Goal: Task Accomplishment & Management: Manage account settings

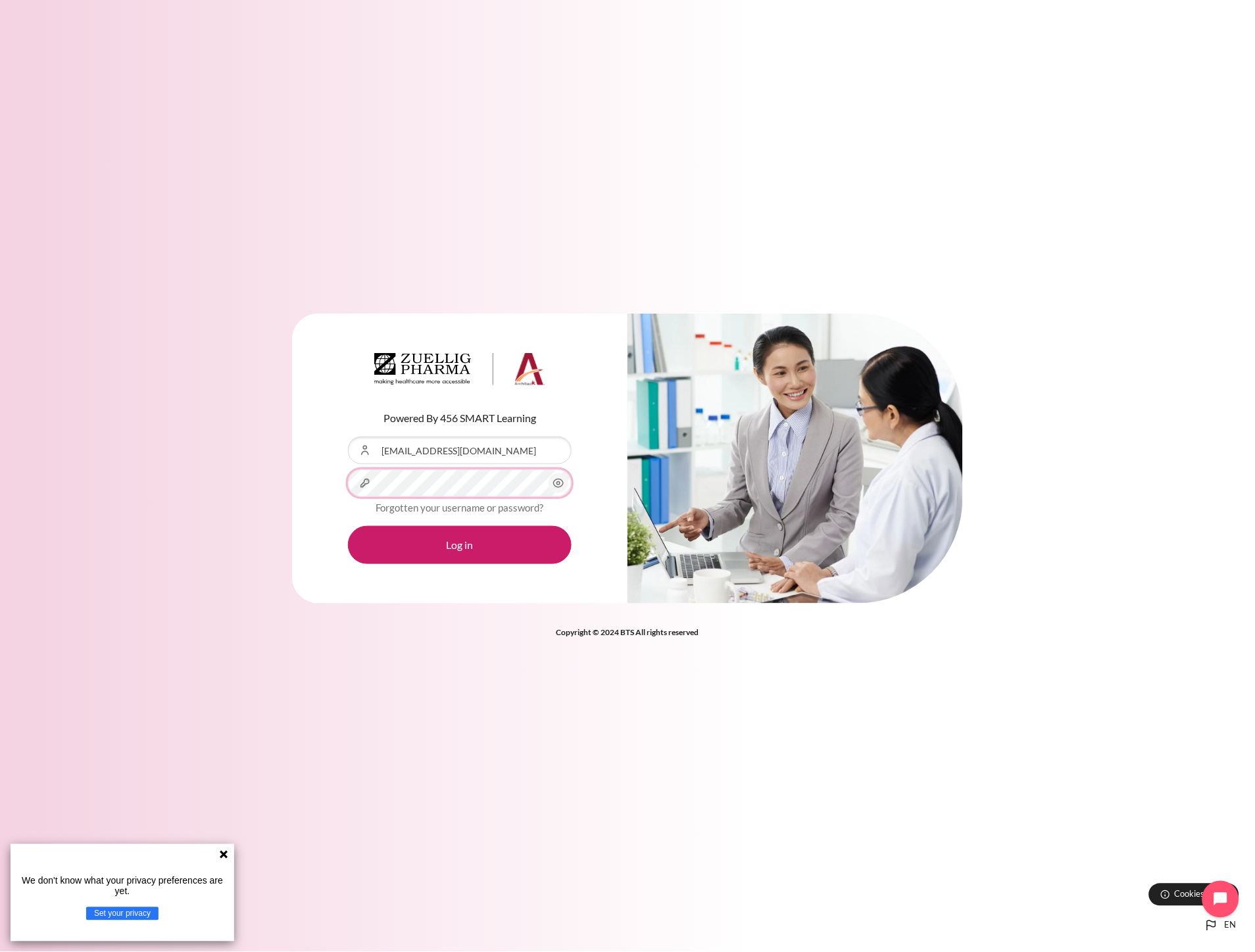
click at [348, 526] on button "Log in" at bounding box center [459, 545] width 224 height 38
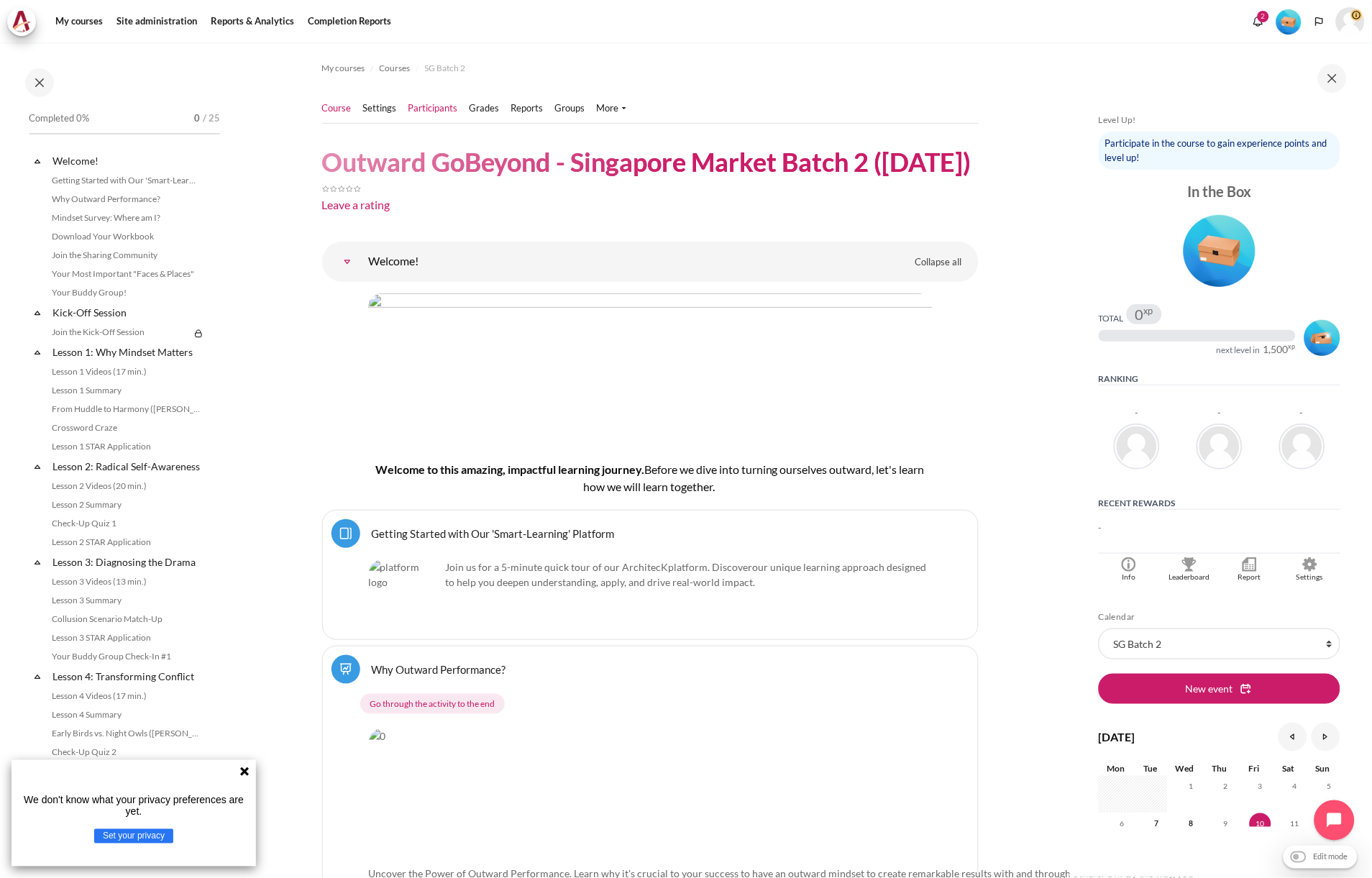
click at [433, 113] on link "Participants" at bounding box center [433, 108] width 50 height 15
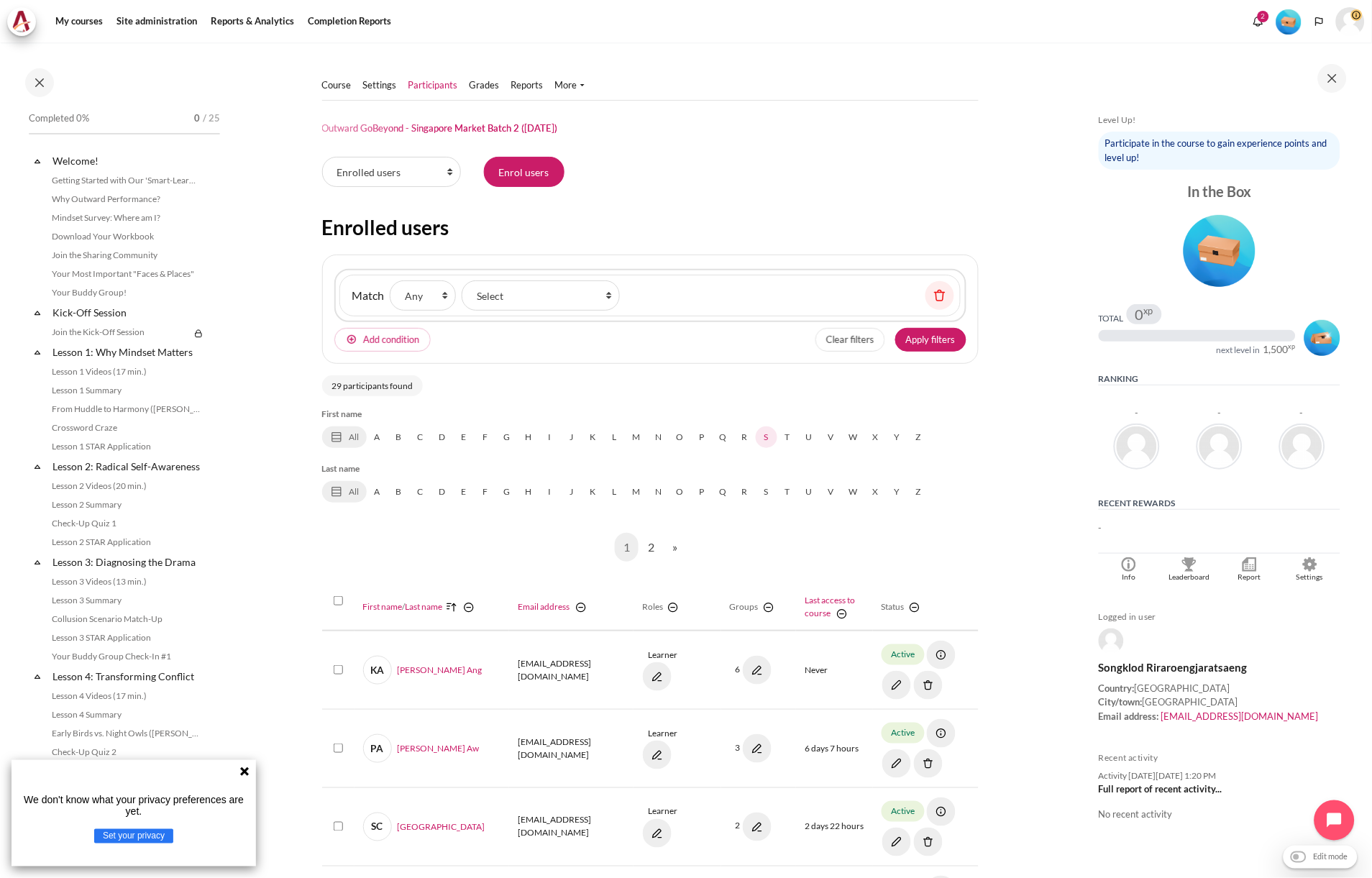
click at [767, 439] on link "S" at bounding box center [766, 437] width 21 height 21
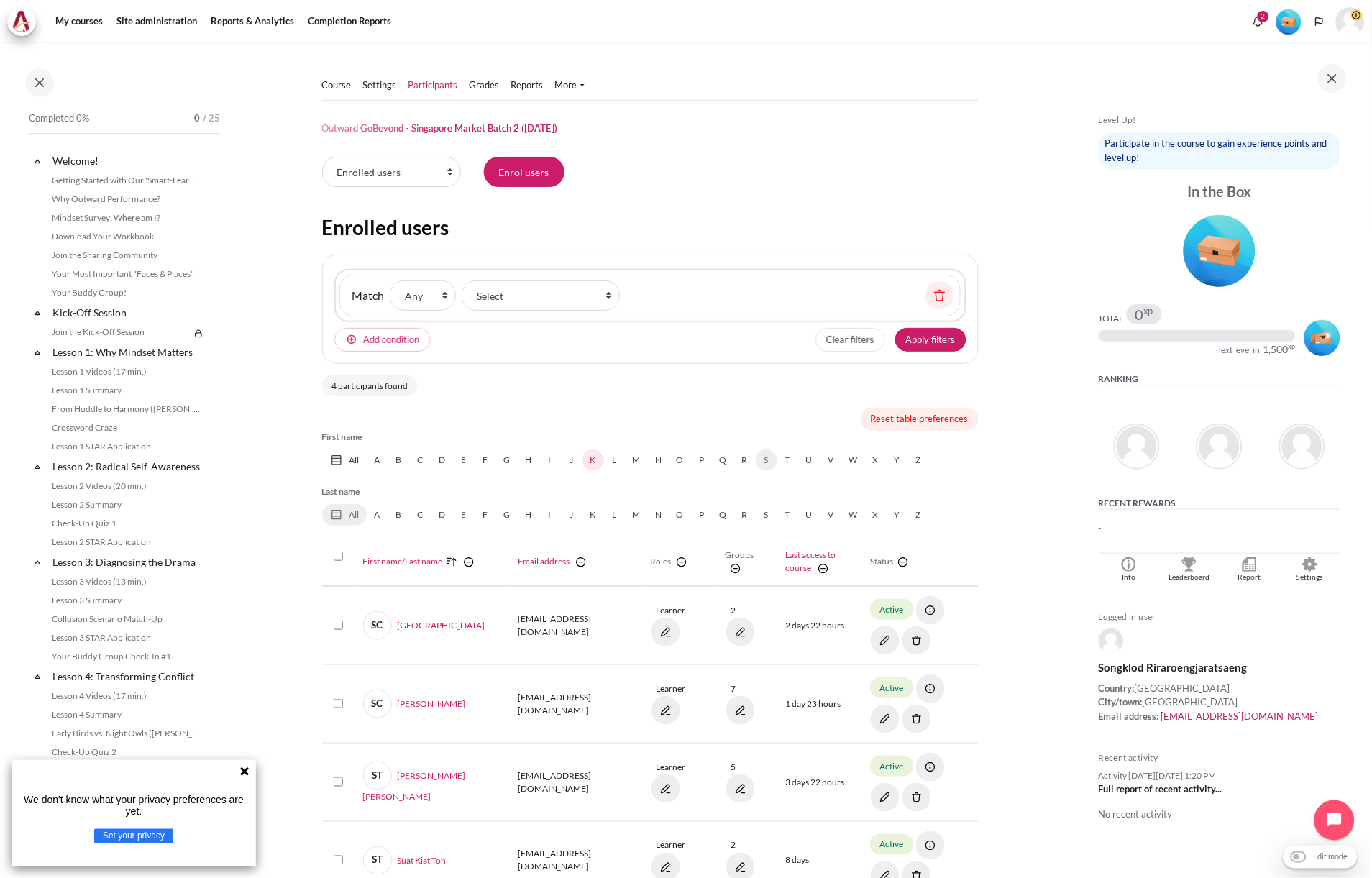
click at [594, 455] on link "K" at bounding box center [593, 460] width 21 height 21
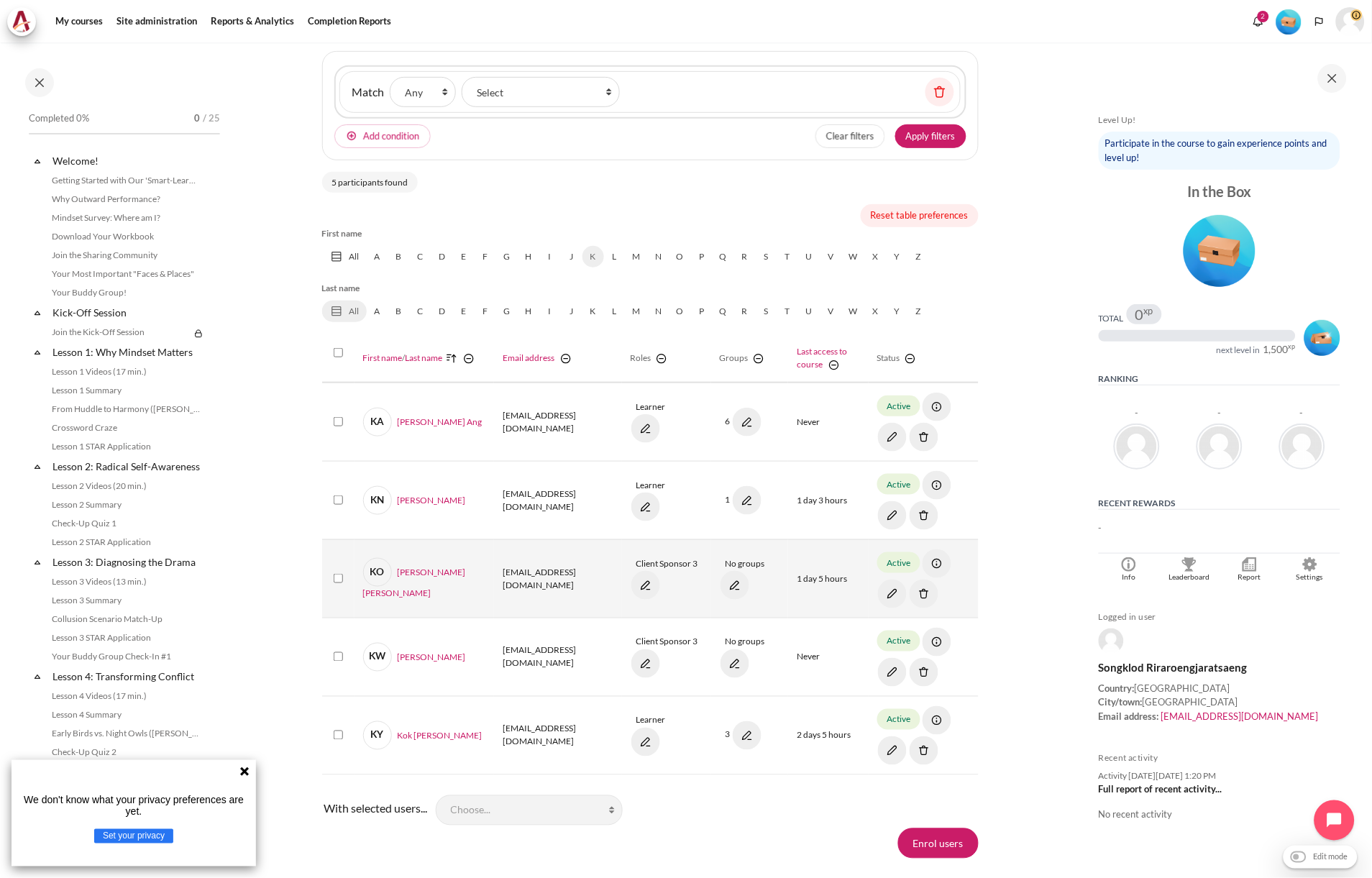
scroll to position [239, 0]
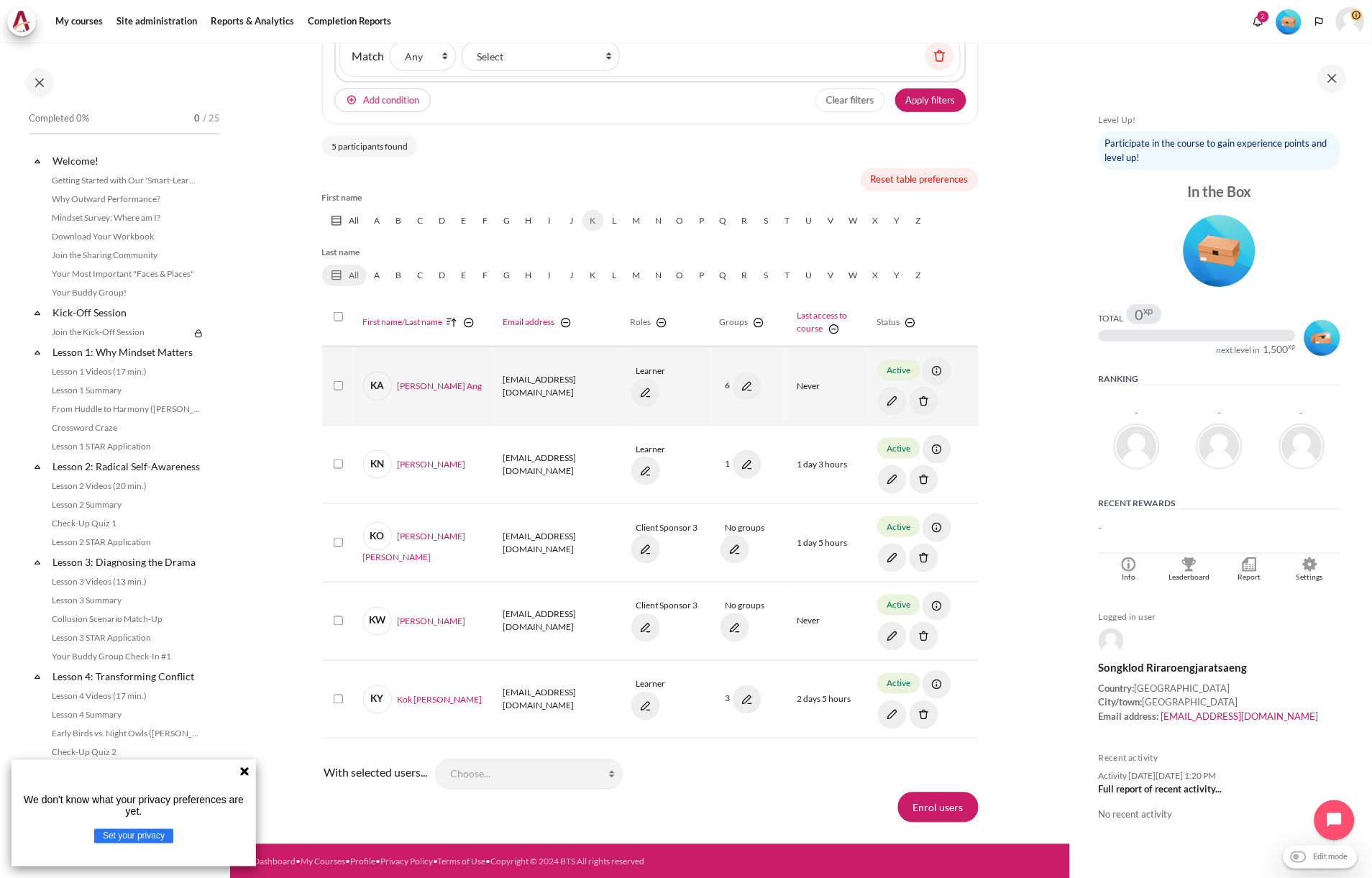
click at [910, 397] on img "Content" at bounding box center [923, 400] width 28 height 28
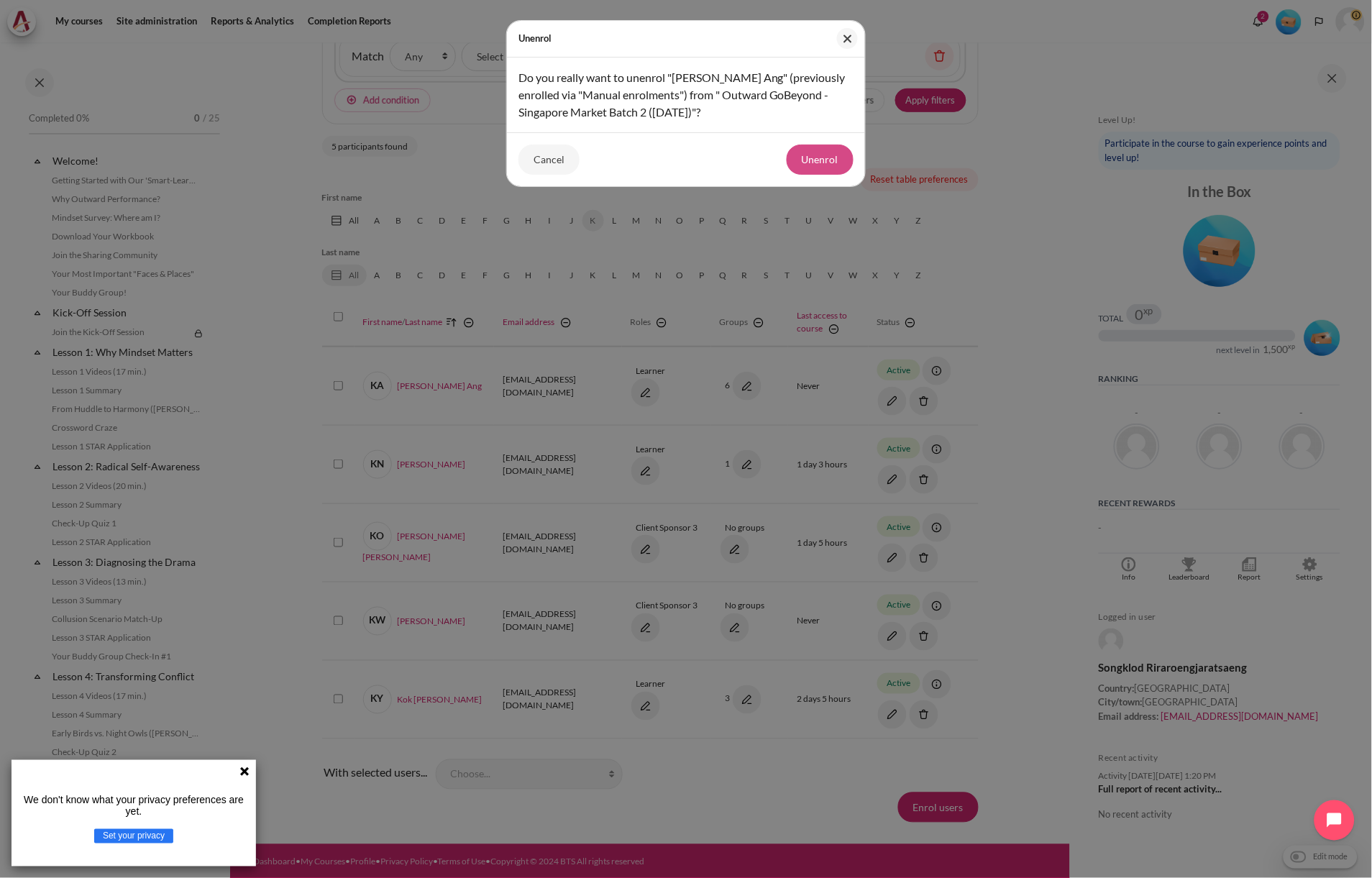
click at [843, 166] on button "Unenrol" at bounding box center [820, 159] width 67 height 30
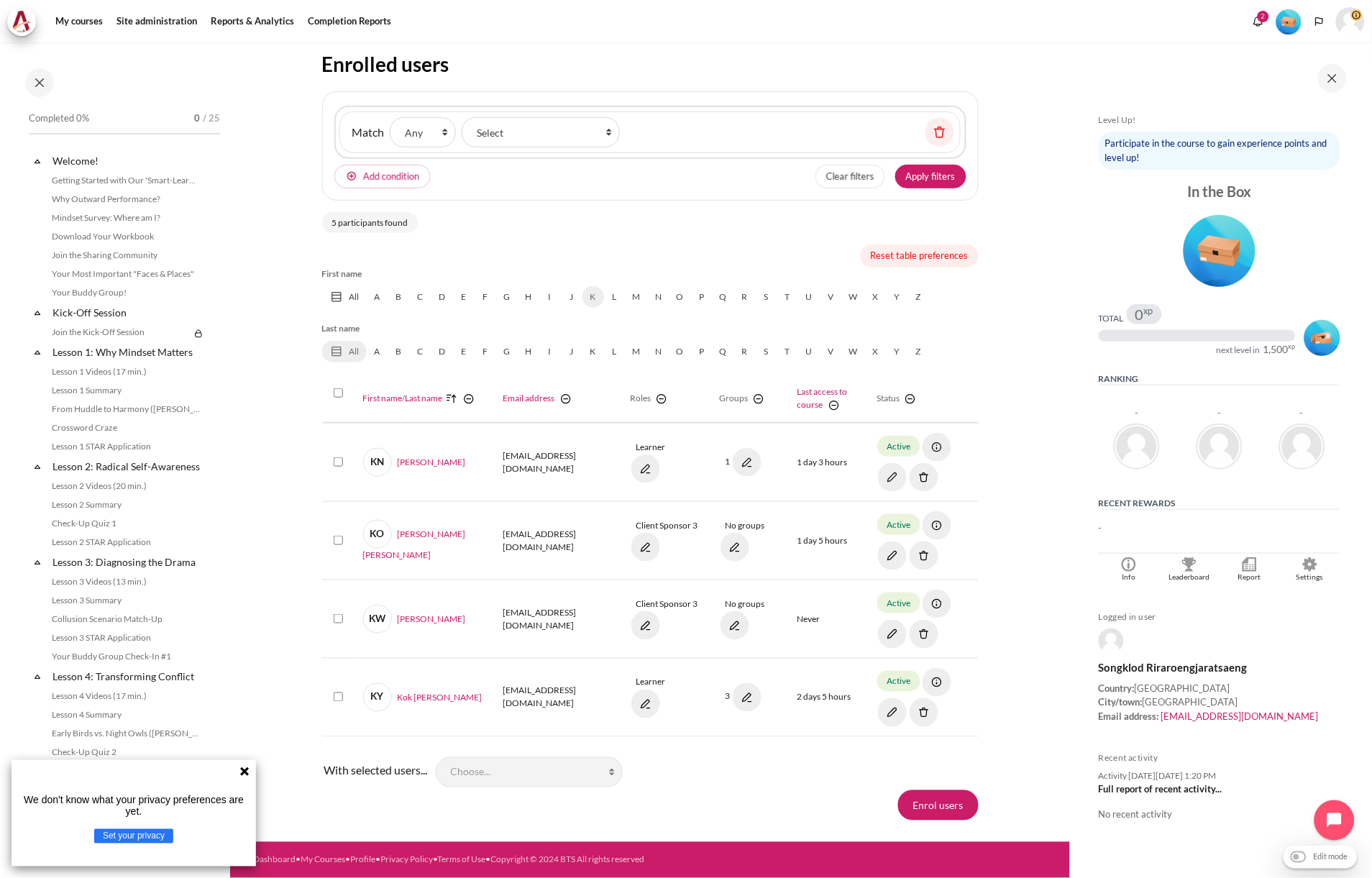
scroll to position [162, 0]
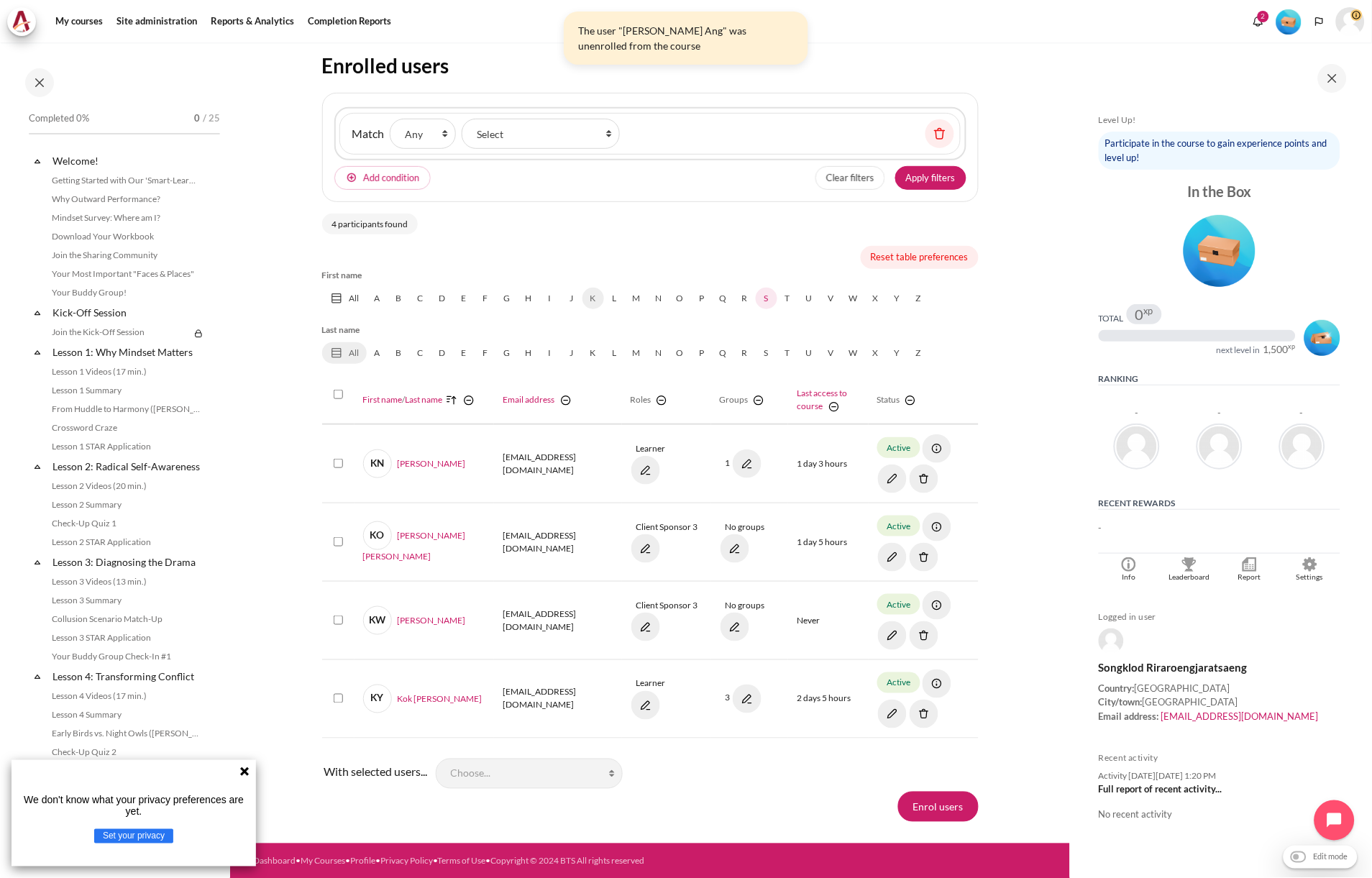
click at [762, 293] on link "S" at bounding box center [766, 298] width 21 height 21
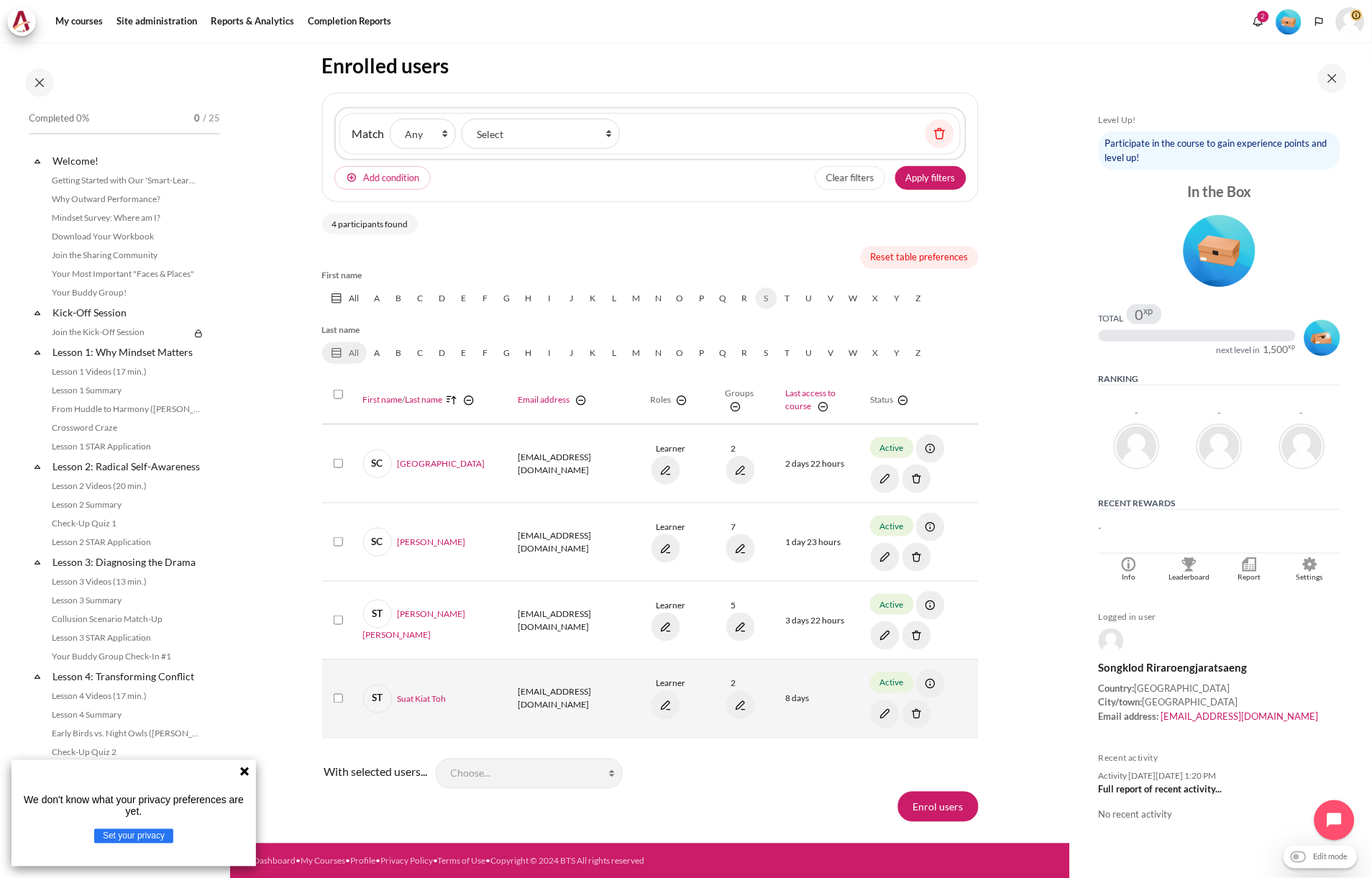
click at [900, 699] on img "Content" at bounding box center [884, 713] width 28 height 28
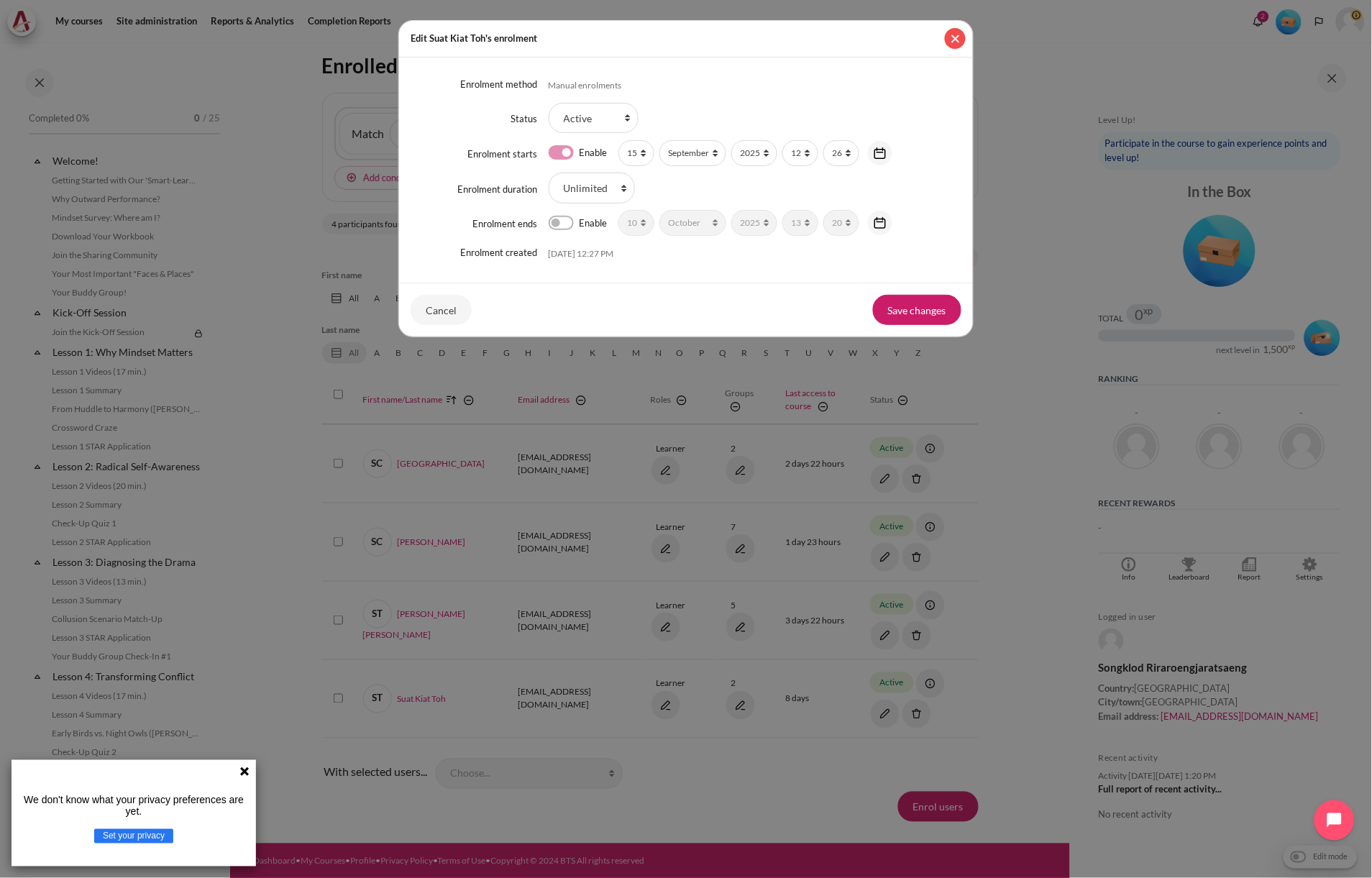
click at [953, 33] on button "Close" at bounding box center [955, 38] width 21 height 21
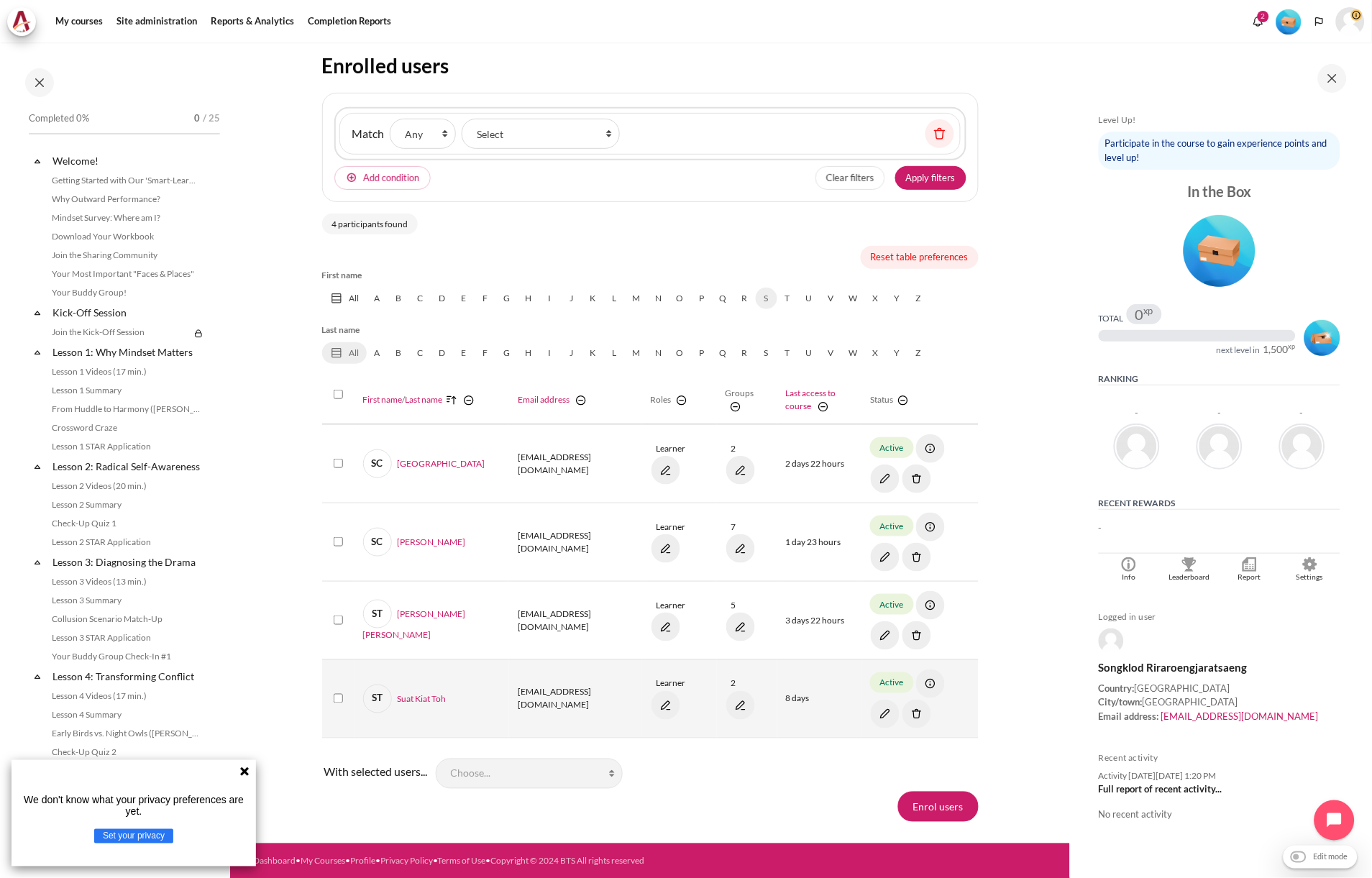
click at [903, 713] on img "Content" at bounding box center [916, 713] width 28 height 28
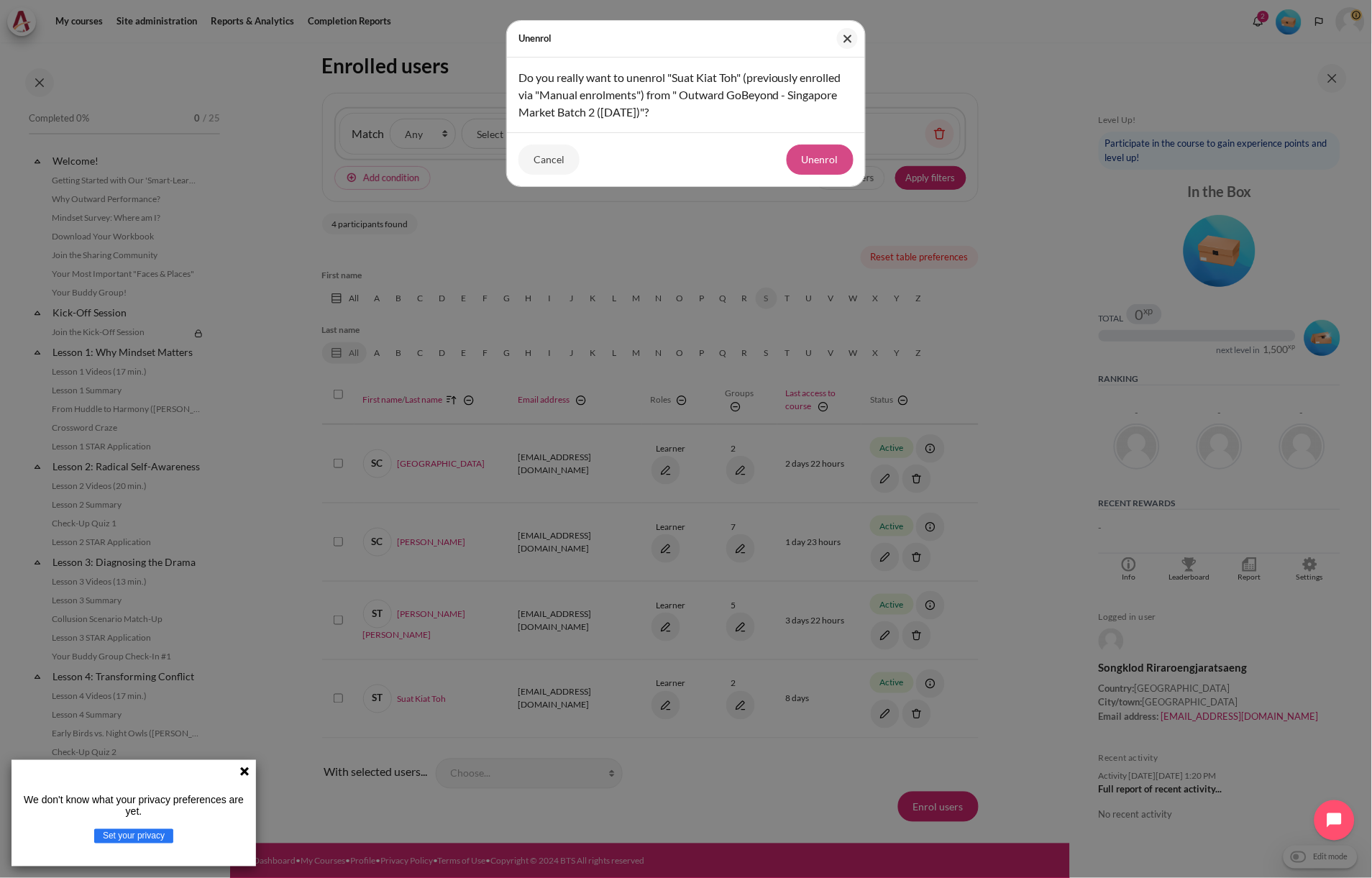
click at [813, 158] on button "Unenrol" at bounding box center [820, 159] width 67 height 30
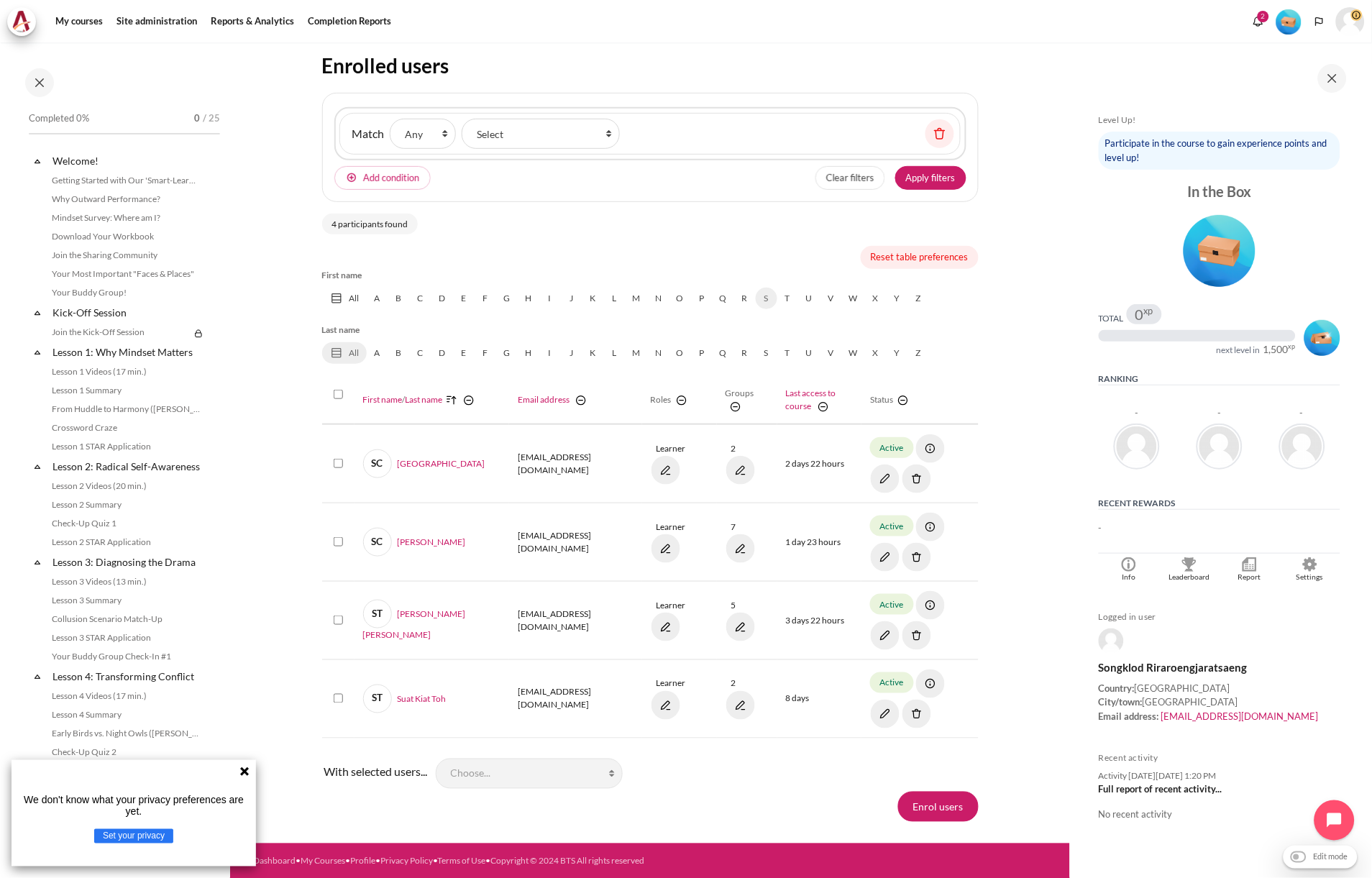
scroll to position [83, 0]
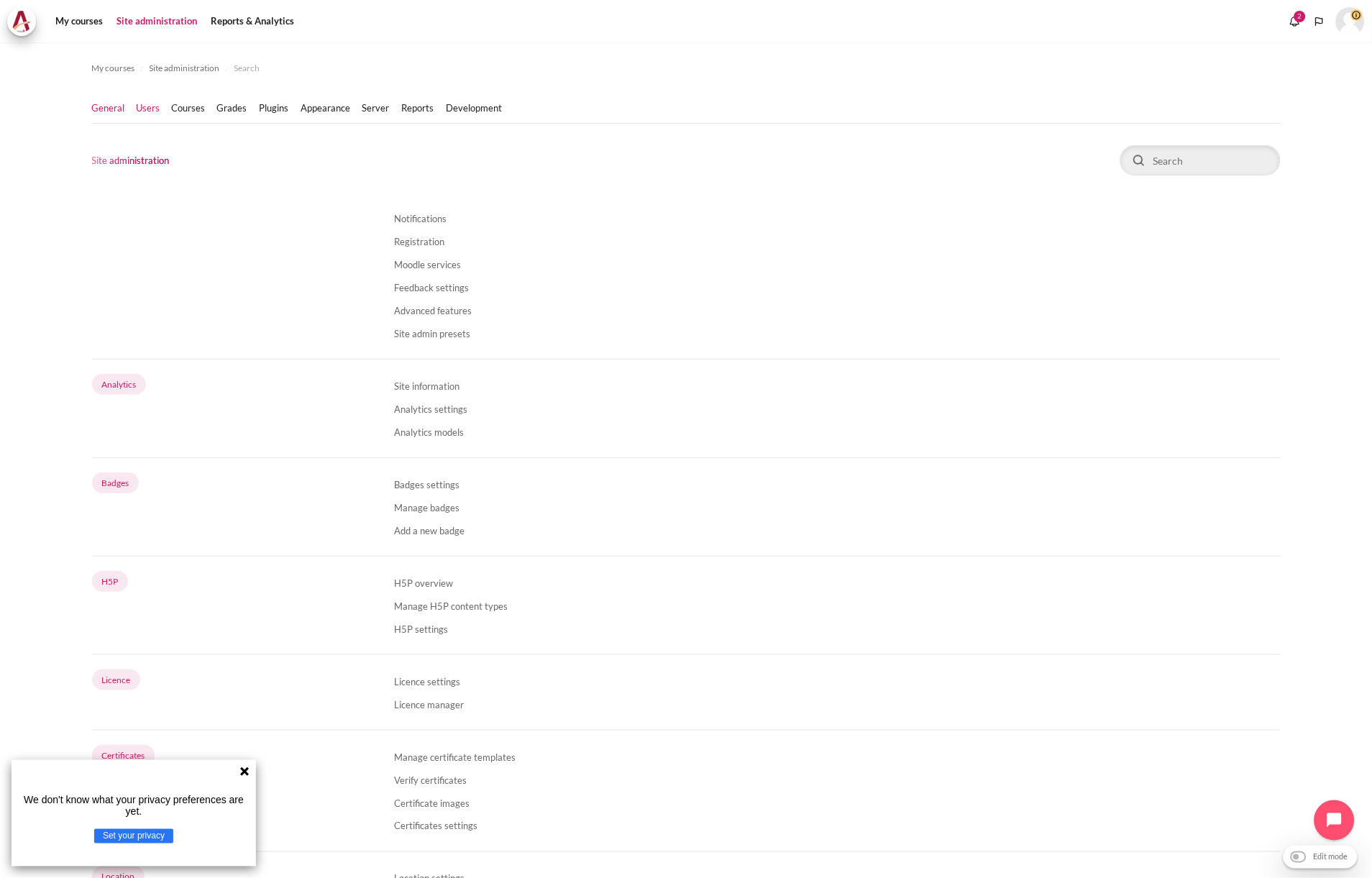
click at [147, 110] on link "Users" at bounding box center [148, 108] width 24 height 15
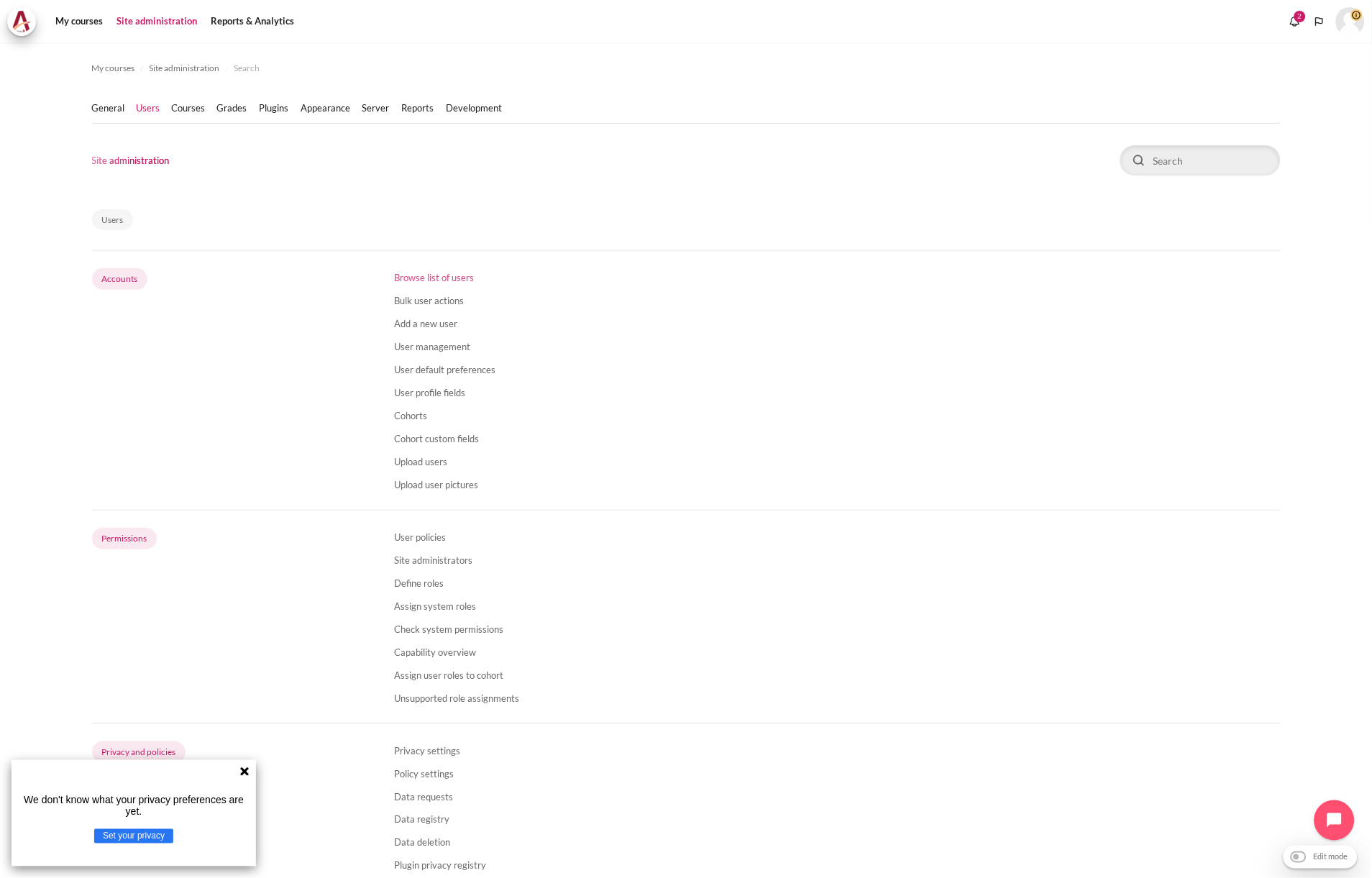
click at [443, 275] on link "Browse list of users" at bounding box center [434, 277] width 80 height 12
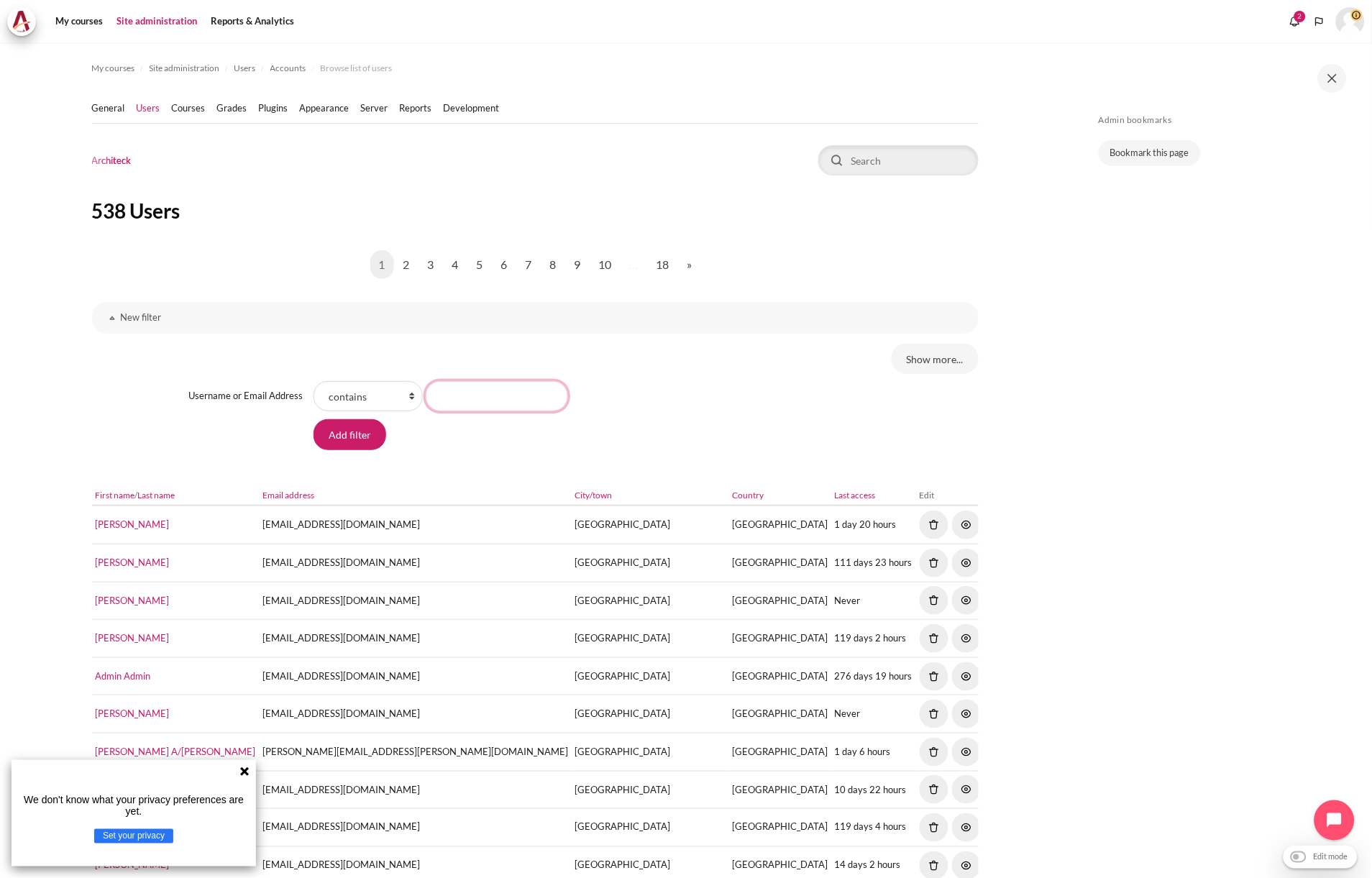
click at [454, 398] on input "Username or Email Address value" at bounding box center [497, 396] width 143 height 30
paste input "[EMAIL_ADDRESS][DOMAIN_NAME]"
type input "[EMAIL_ADDRESS][DOMAIN_NAME]"
click at [314, 419] on input "Add filter" at bounding box center [350, 434] width 73 height 30
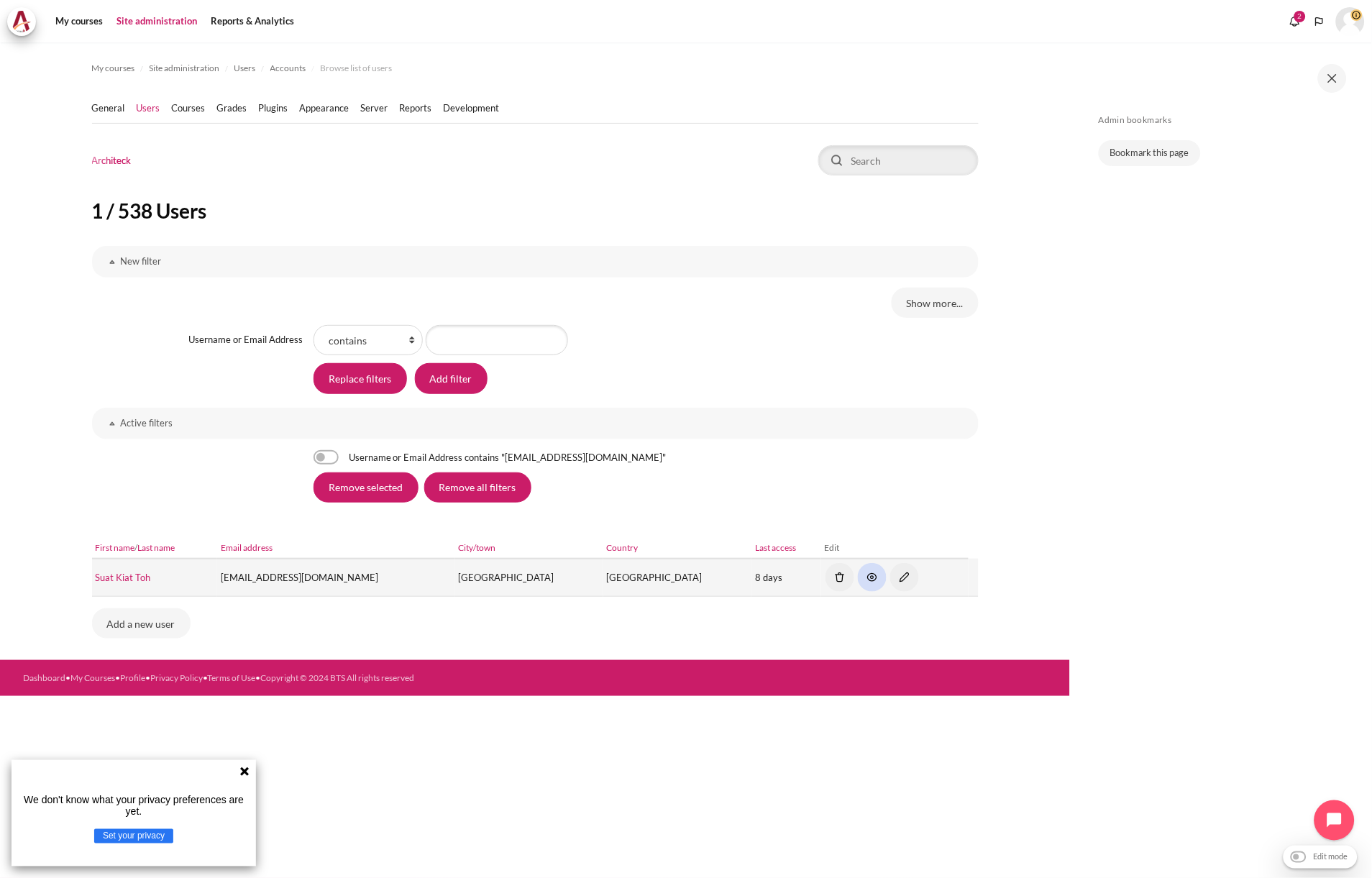
click at [857, 577] on img "Content" at bounding box center [871, 577] width 28 height 28
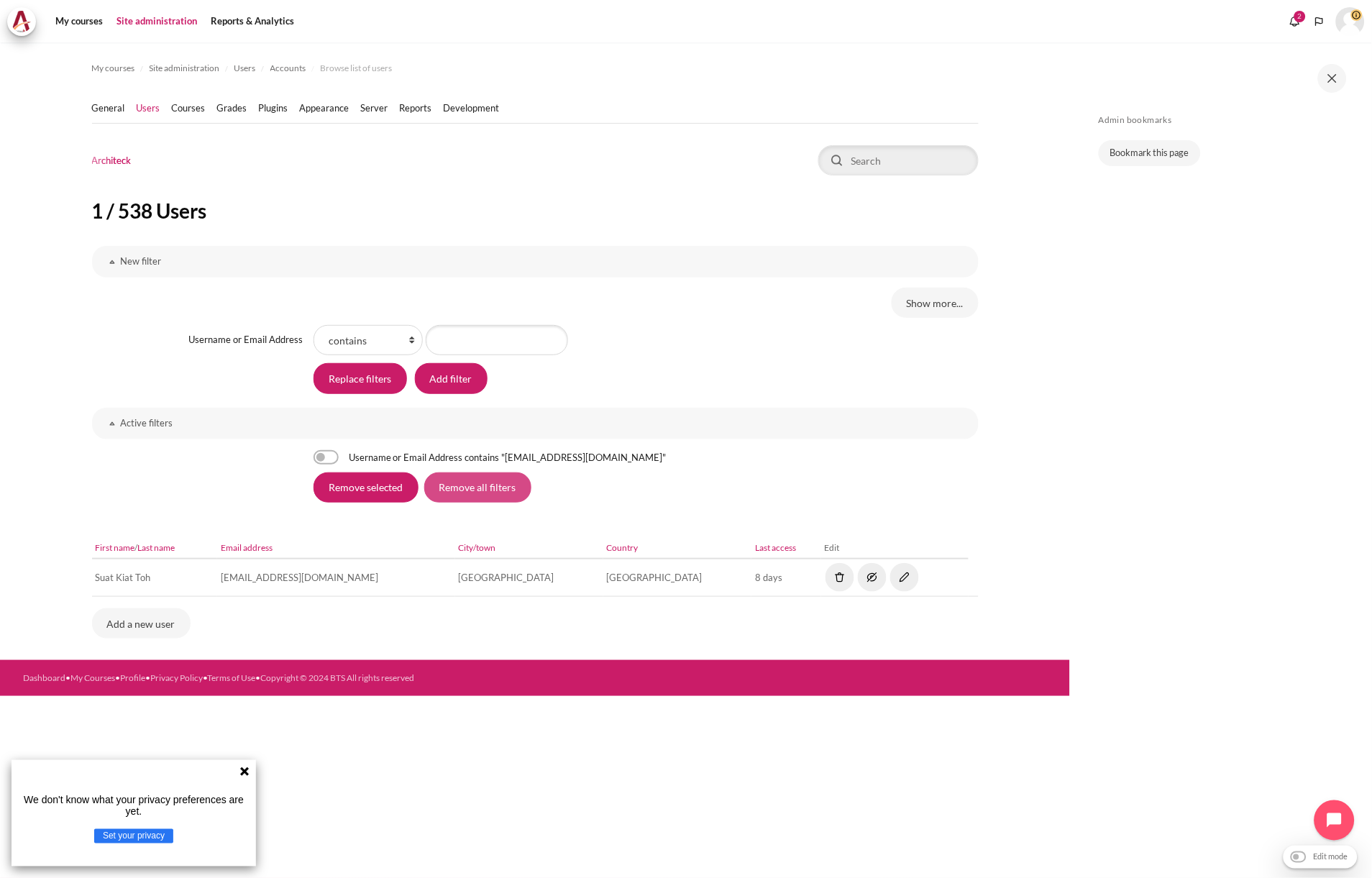
click at [449, 487] on input "Remove all filters" at bounding box center [478, 487] width 107 height 30
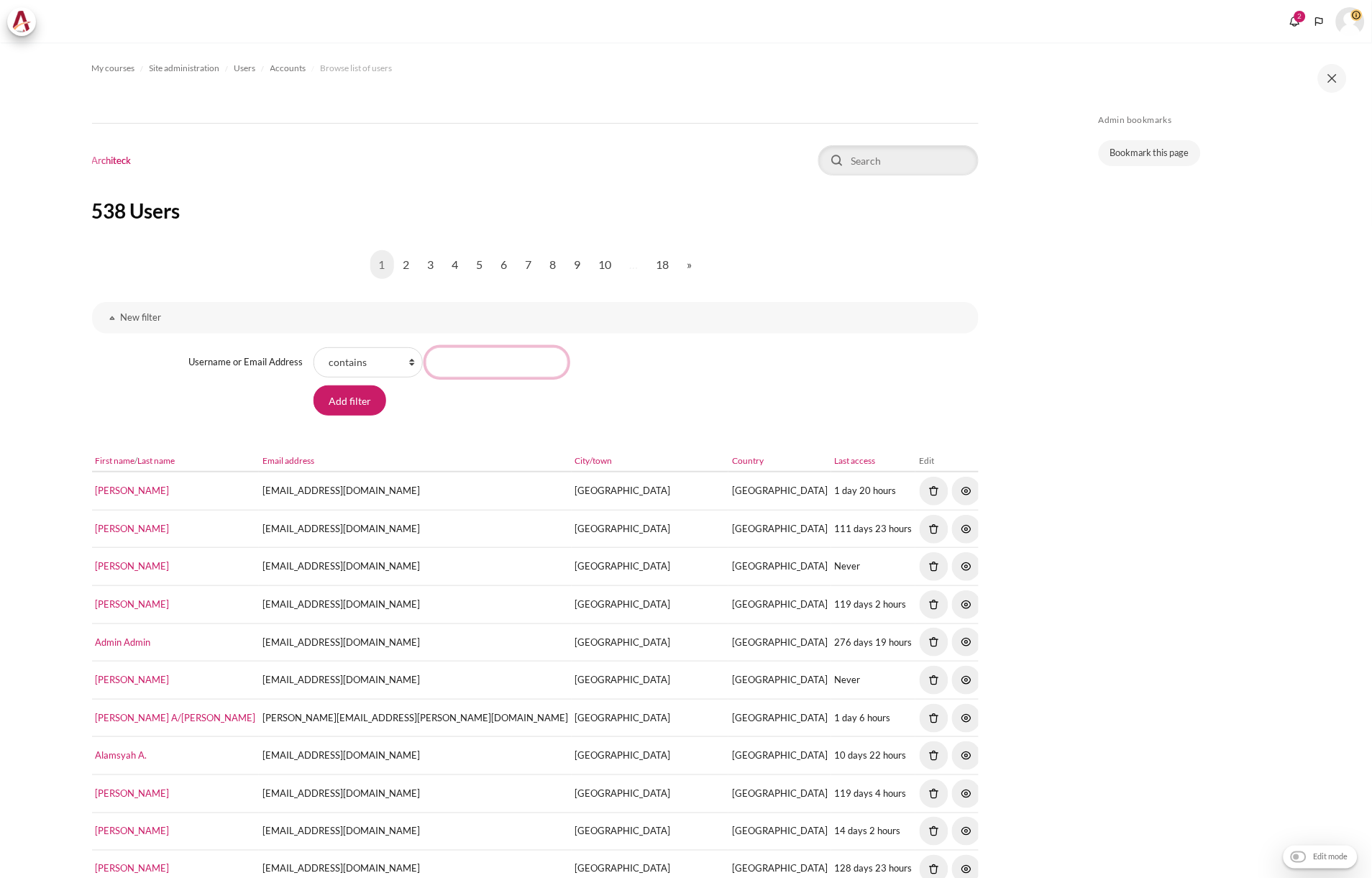
click at [468, 360] on input "Username or Email Address value" at bounding box center [497, 362] width 143 height 30
paste input "[EMAIL_ADDRESS][DOMAIN_NAME]"
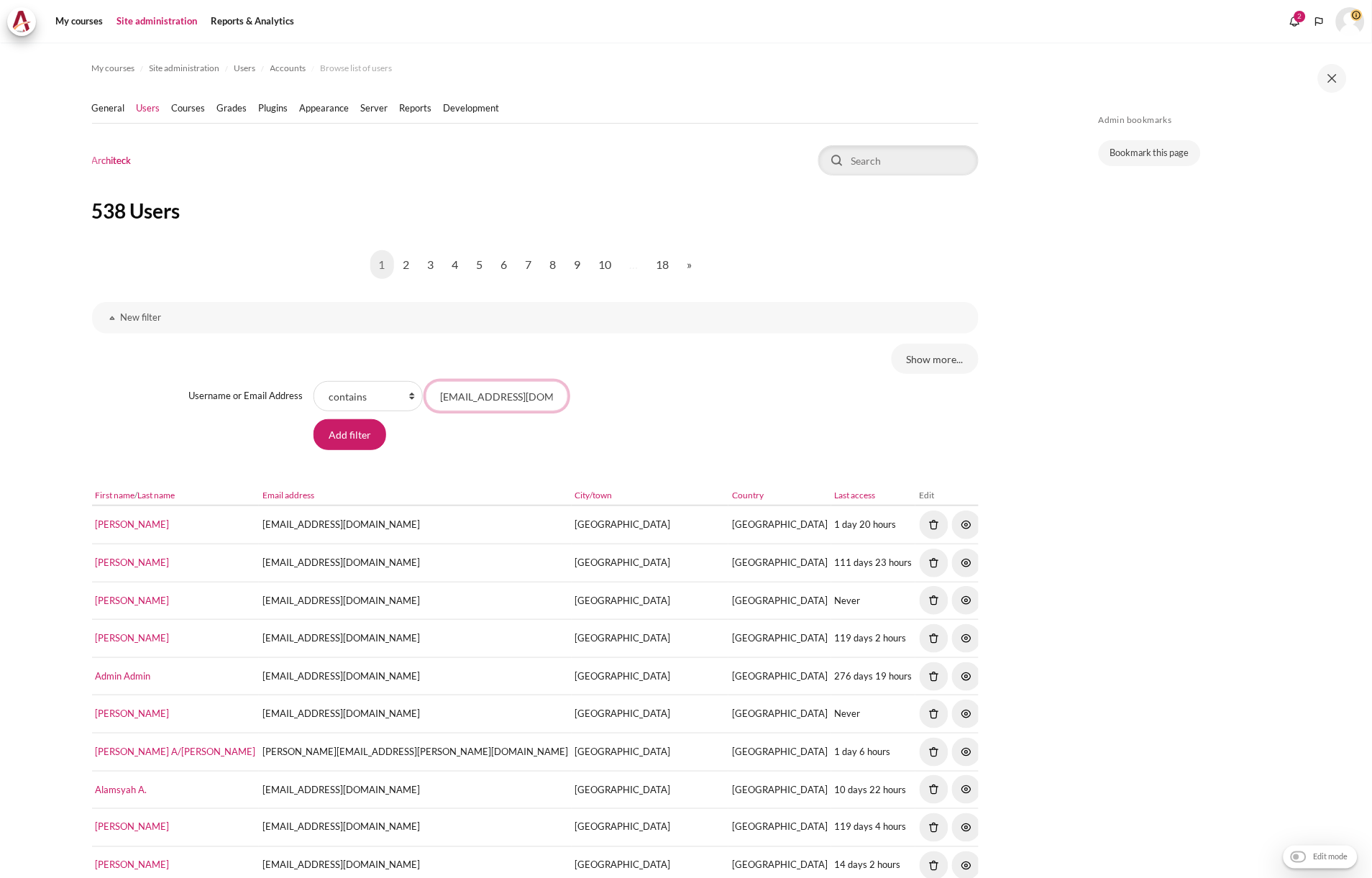
scroll to position [0, 25]
type input "[EMAIL_ADDRESS][DOMAIN_NAME]"
click at [314, 419] on input "Add filter" at bounding box center [350, 434] width 73 height 30
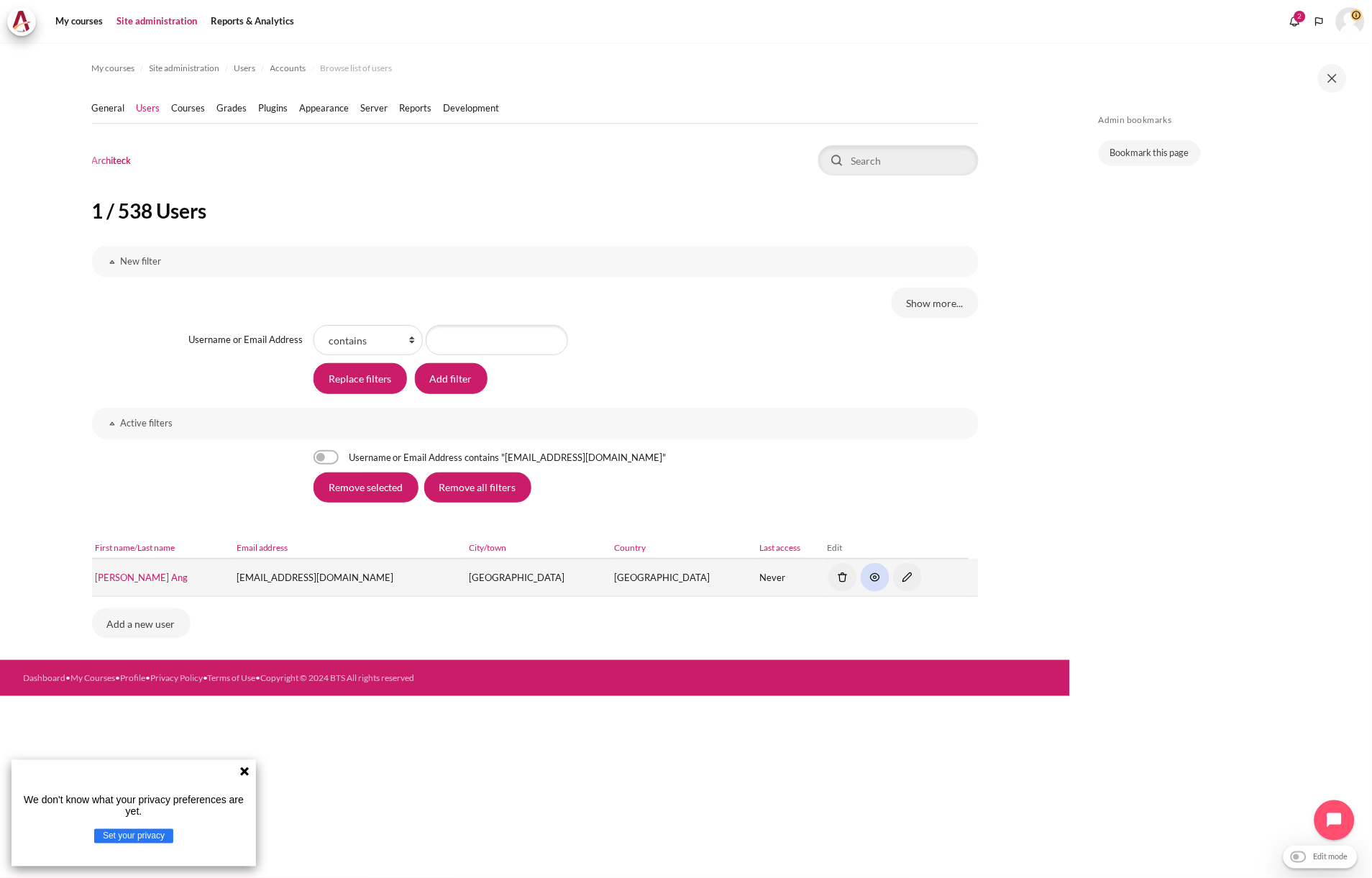
click at [860, 577] on img "Content" at bounding box center [874, 577] width 28 height 28
